Goal: Task Accomplishment & Management: Complete application form

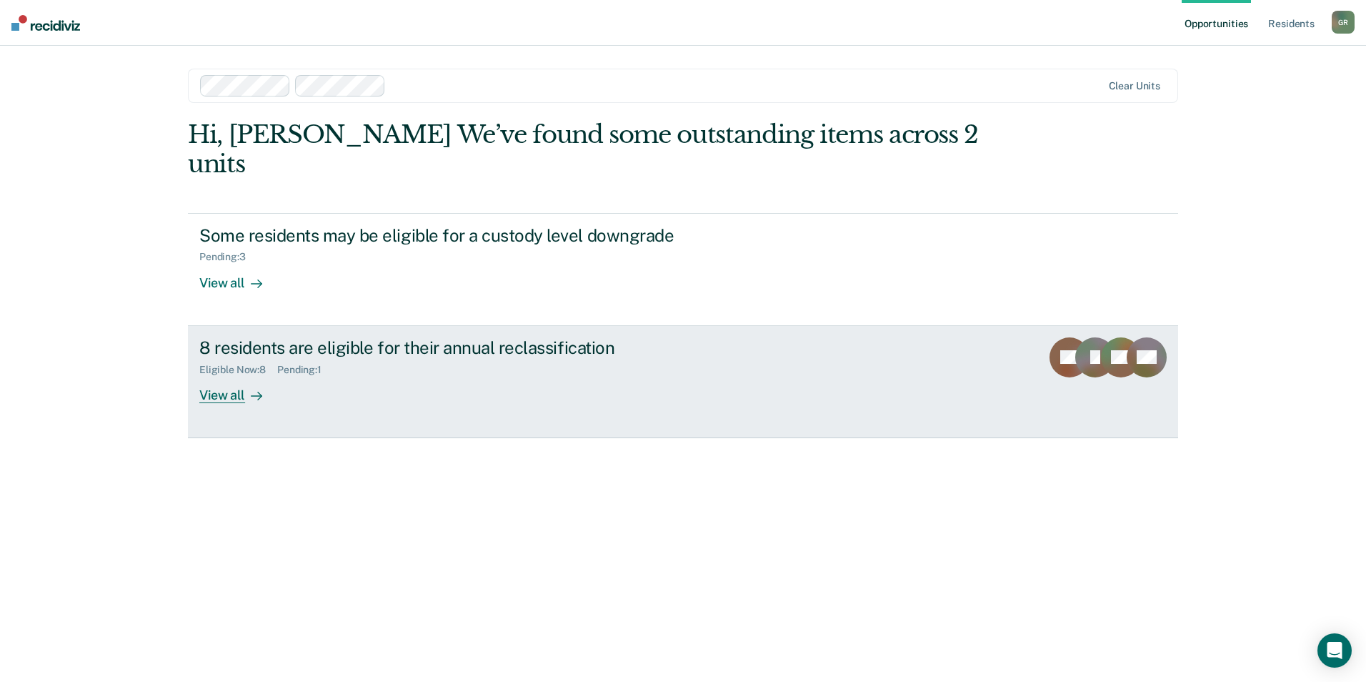
click at [217, 375] on div "View all" at bounding box center [239, 389] width 80 height 28
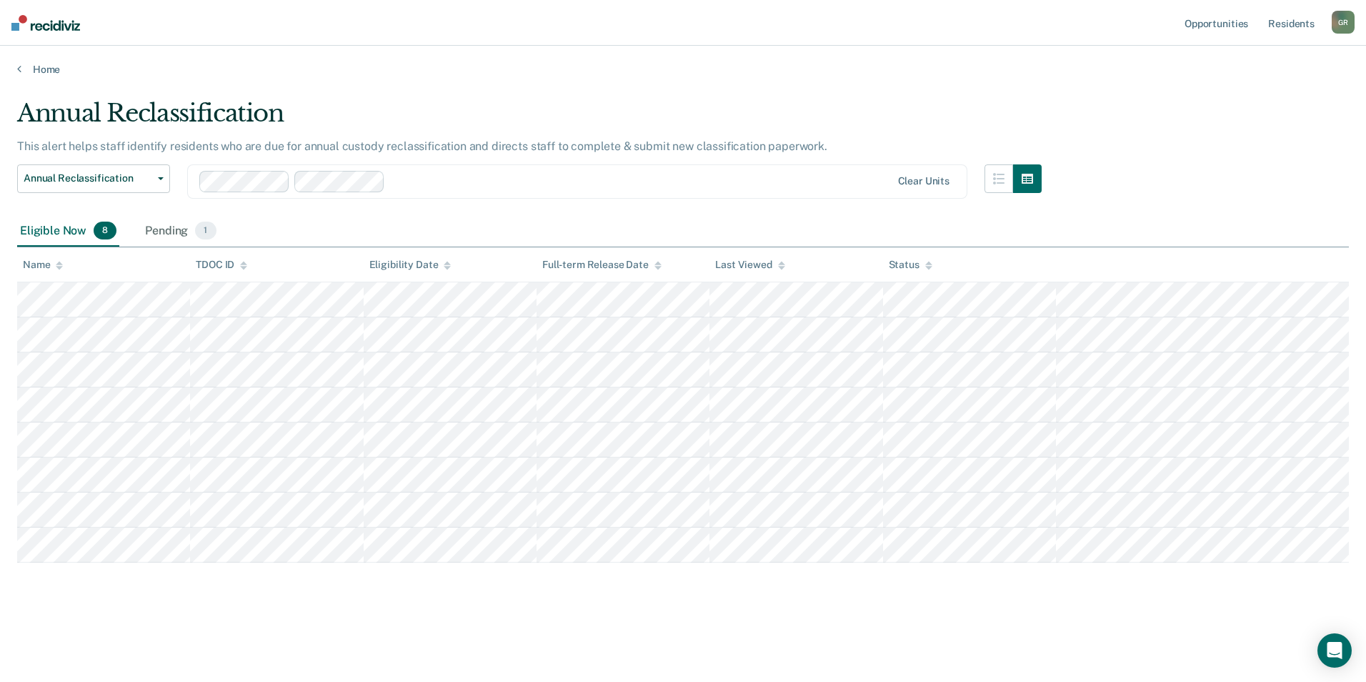
click at [426, 182] on div at bounding box center [641, 181] width 500 height 16
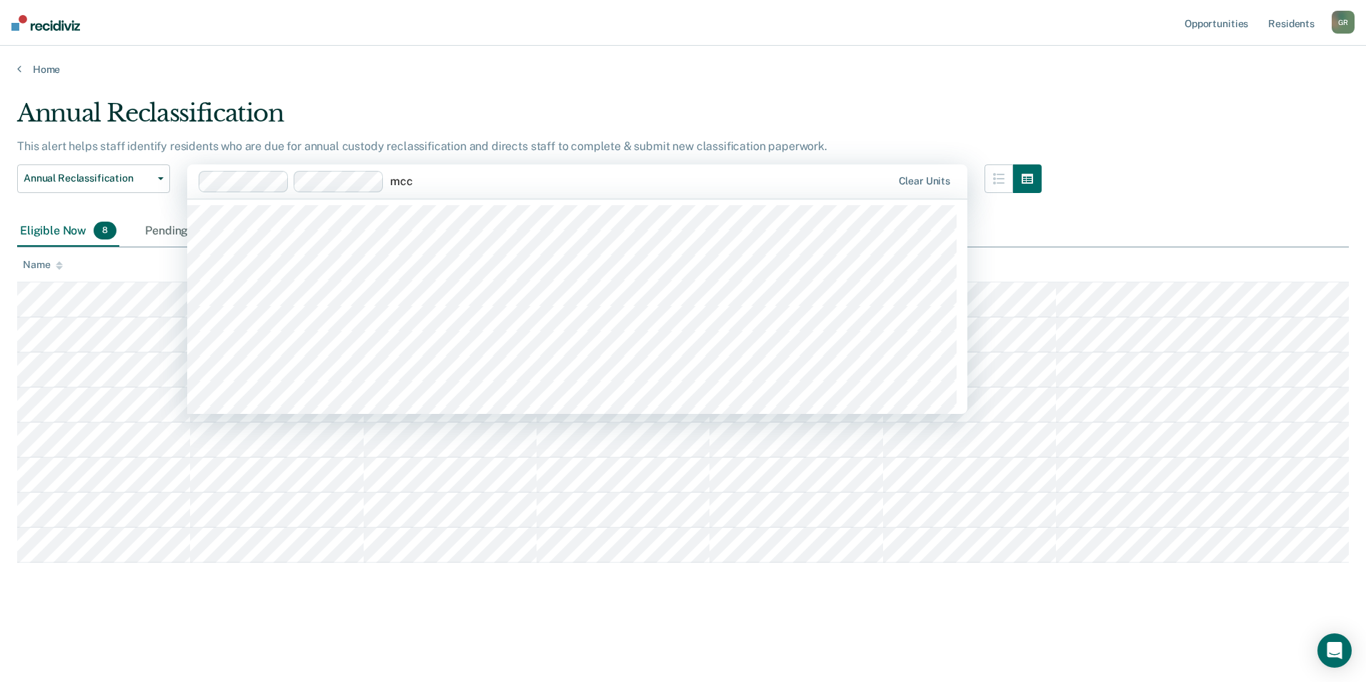
type input "mccx"
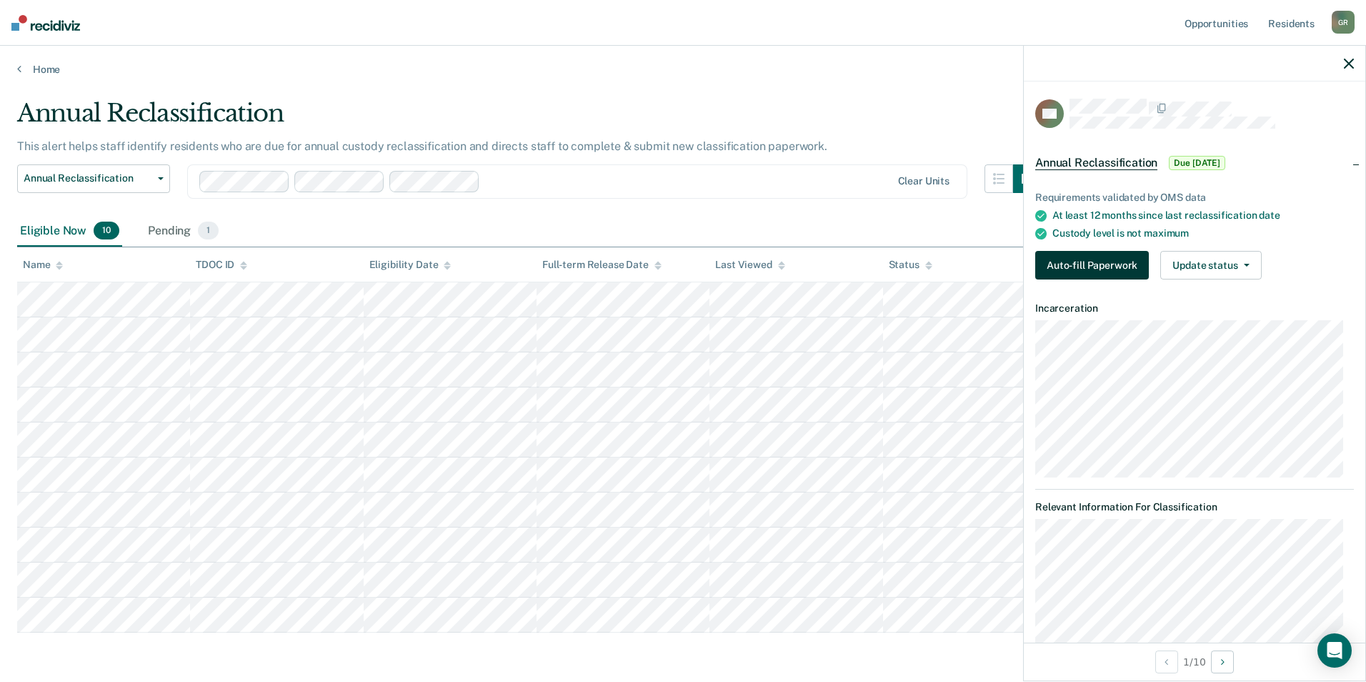
click at [1099, 258] on button "Auto-fill Paperwork" at bounding box center [1092, 265] width 114 height 29
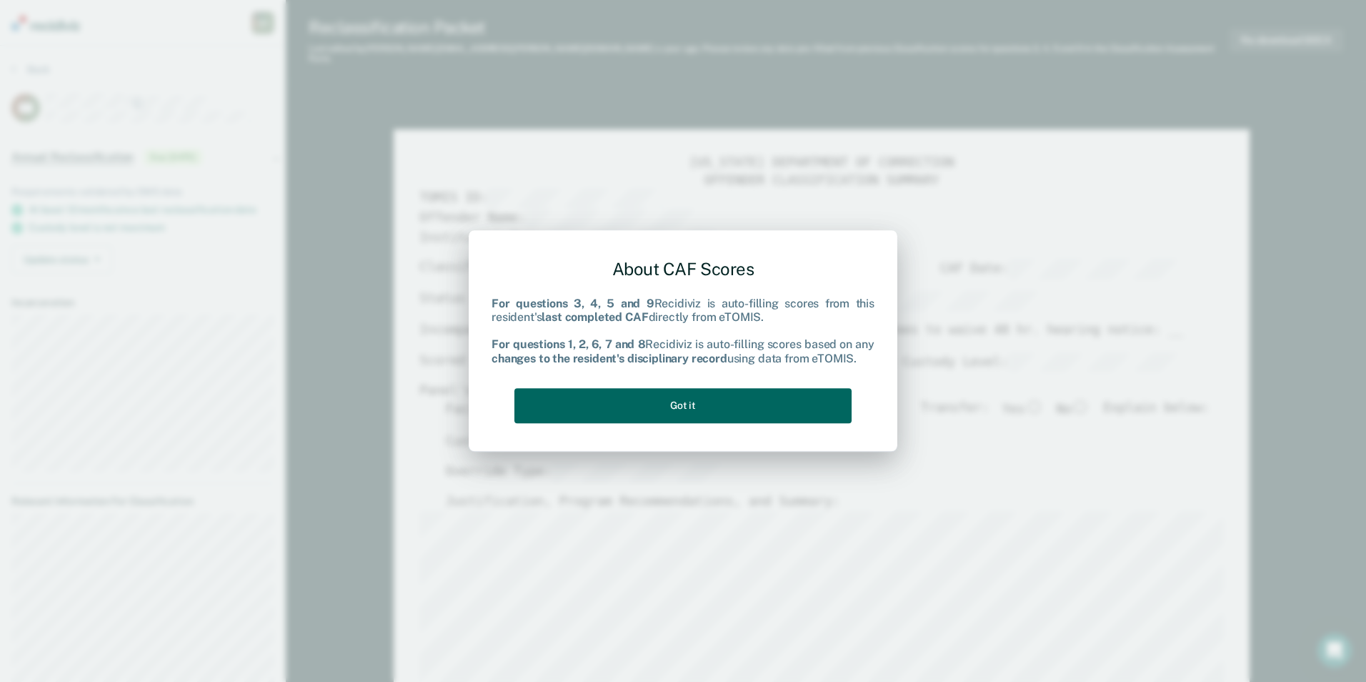
click at [791, 404] on button "Got it" at bounding box center [683, 405] width 337 height 35
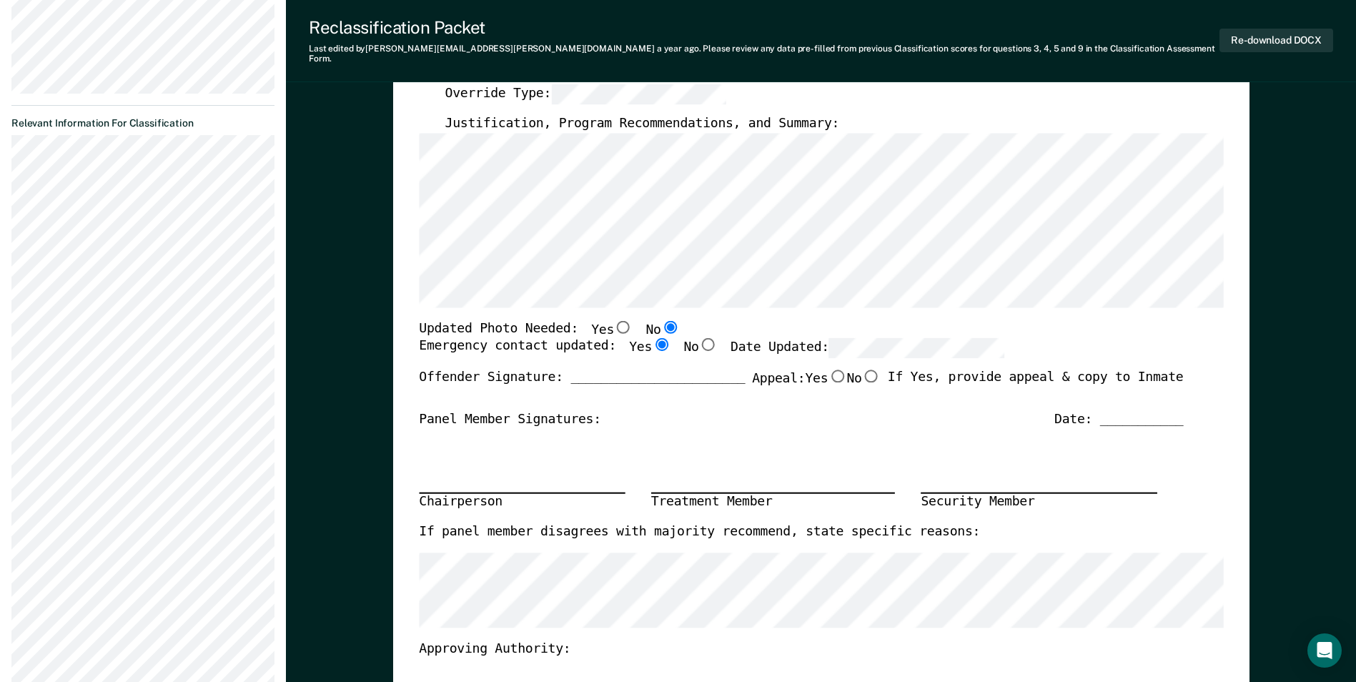
type textarea "x"
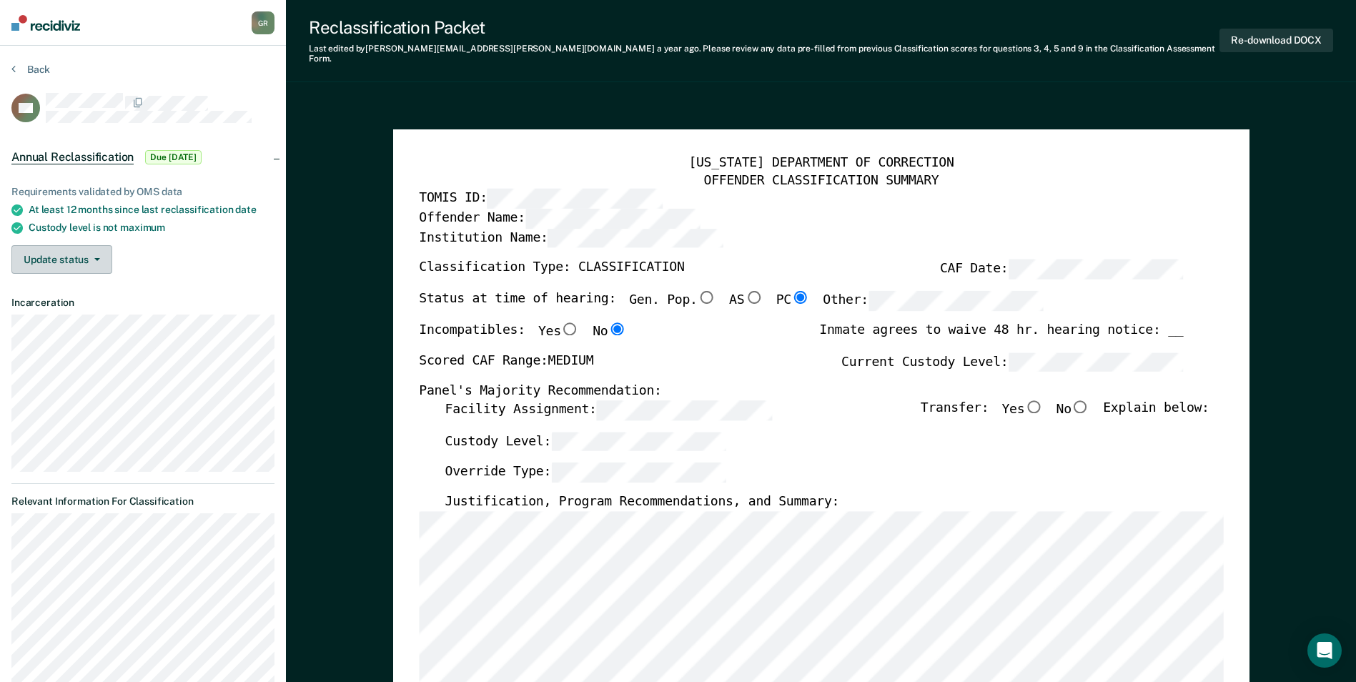
click at [84, 264] on button "Update status" at bounding box center [61, 259] width 101 height 29
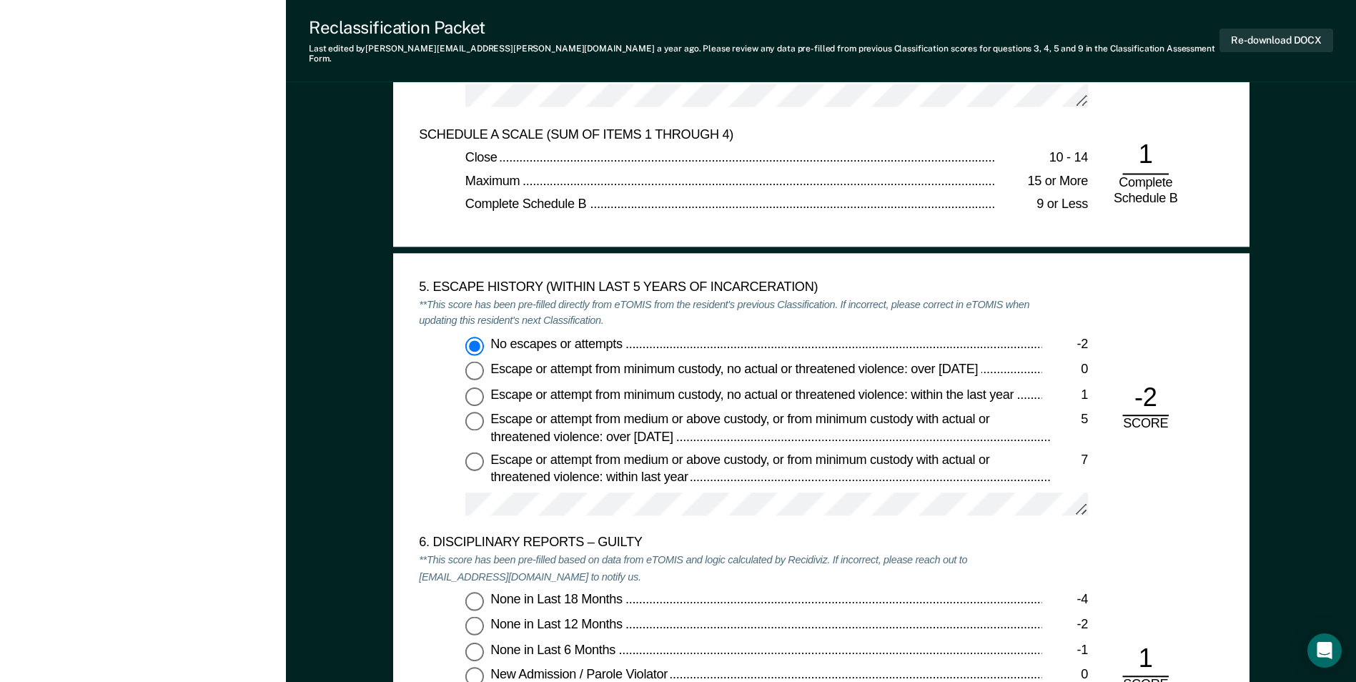
scroll to position [1644, 0]
